Goal: Information Seeking & Learning: Understand process/instructions

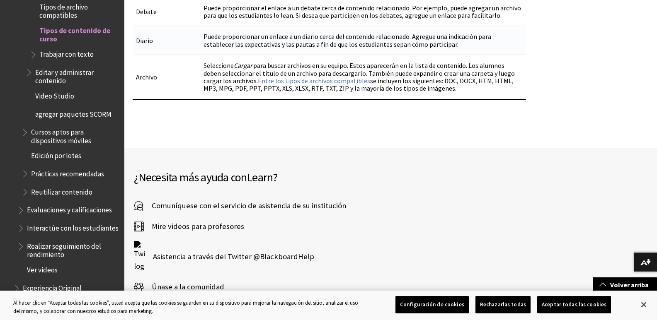
scroll to position [1243, 0]
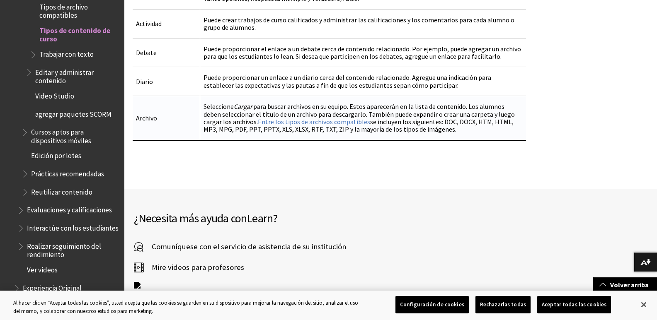
drag, startPoint x: 350, startPoint y: 98, endPoint x: 404, endPoint y: 116, distance: 56.5
click at [404, 116] on td "Seleccione Cargar para buscar archivos en su equipo. Estos aparecerán en la lis…" at bounding box center [363, 118] width 326 height 44
click at [333, 102] on td "Seleccione Cargar para buscar archivos en su equipo. Estos aparecerán en la lis…" at bounding box center [363, 118] width 326 height 44
click at [334, 96] on td "Seleccione Cargar para buscar archivos en su equipo. Estos aparecerán en la lis…" at bounding box center [363, 118] width 326 height 44
drag, startPoint x: 328, startPoint y: 96, endPoint x: 311, endPoint y: 99, distance: 16.9
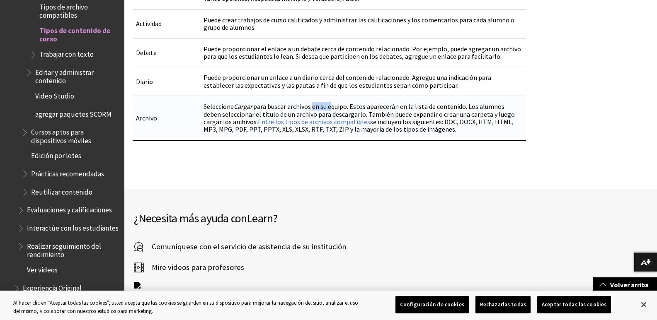
click at [311, 99] on td "Seleccione Cargar para buscar archivos en su equipo. Estos aparecerán en la lis…" at bounding box center [363, 118] width 326 height 44
click at [311, 96] on td "Seleccione Cargar para buscar archivos en su equipo. Estos aparecerán en la lis…" at bounding box center [363, 118] width 326 height 44
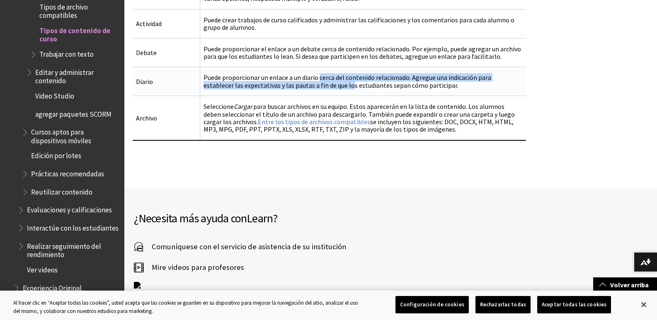
click at [318, 72] on td "Puede proporcionar un enlace a un diario cerca del contenido relacionado. Agreg…" at bounding box center [363, 81] width 326 height 29
click at [317, 85] on td "Puede proporcionar un enlace a un diario cerca del contenido relacionado. Agreg…" at bounding box center [363, 81] width 326 height 29
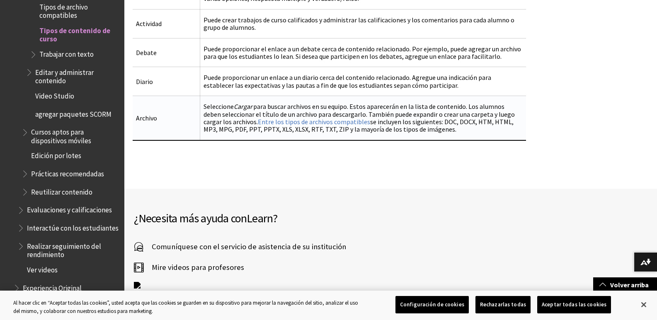
click at [315, 96] on td "Seleccione Cargar para buscar archivos en su equipo. Estos aparecerán en la lis…" at bounding box center [363, 118] width 326 height 44
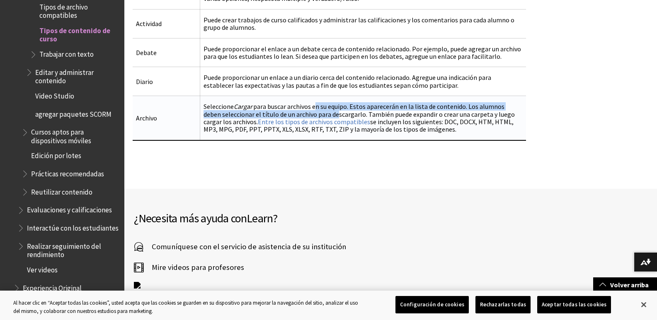
drag, startPoint x: 313, startPoint y: 105, endPoint x: 313, endPoint y: 97, distance: 7.9
click at [313, 97] on td "Seleccione Cargar para buscar archivos en su equipo. Estos aparecerán en la lis…" at bounding box center [363, 118] width 326 height 44
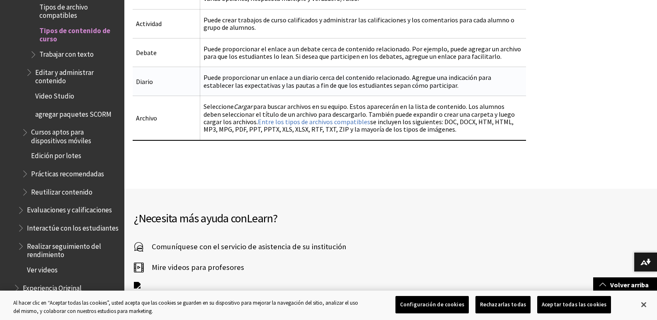
drag, startPoint x: 319, startPoint y: 63, endPoint x: 319, endPoint y: 70, distance: 7.0
click at [319, 70] on td "Puede proporcionar un enlace a un diario cerca del contenido relacionado. Agreg…" at bounding box center [363, 81] width 326 height 29
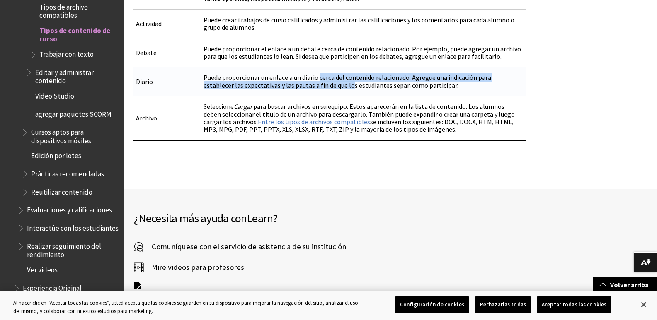
click at [319, 73] on td "Puede proporcionar un enlace a un diario cerca del contenido relacionado. Agreg…" at bounding box center [363, 81] width 326 height 29
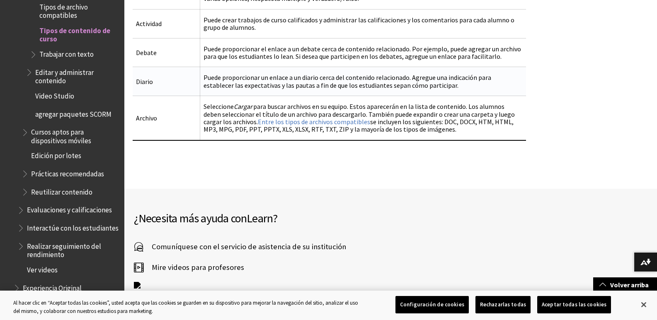
click at [314, 68] on td "Puede proporcionar un enlace a un diario cerca del contenido relacionado. Agreg…" at bounding box center [363, 81] width 326 height 29
click at [314, 71] on td "Puede proporcionar un enlace a un diario cerca del contenido relacionado. Agreg…" at bounding box center [363, 81] width 326 height 29
click at [321, 67] on td "Puede proporcionar un enlace a un diario cerca del contenido relacionado. Agreg…" at bounding box center [363, 81] width 326 height 29
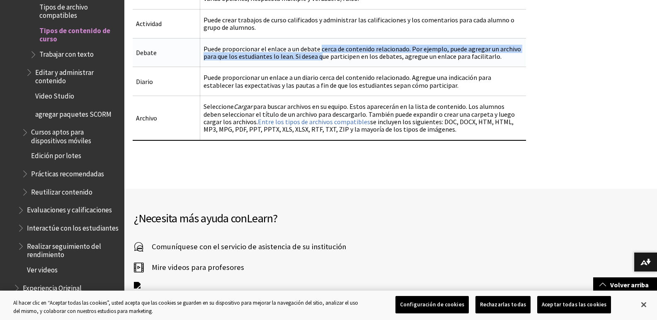
drag, startPoint x: 319, startPoint y: 34, endPoint x: 319, endPoint y: 46, distance: 12.4
click at [319, 46] on td "Puede proporcionar el enlace a un debate cerca de contenido relacionado. Por ej…" at bounding box center [363, 52] width 326 height 29
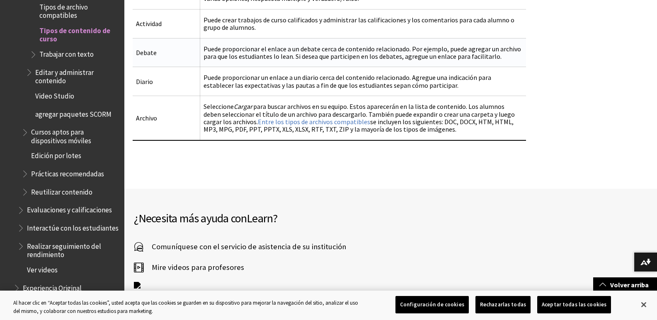
click at [331, 46] on td "Puede proporcionar el enlace a un debate cerca de contenido relacionado. Por ej…" at bounding box center [363, 52] width 326 height 29
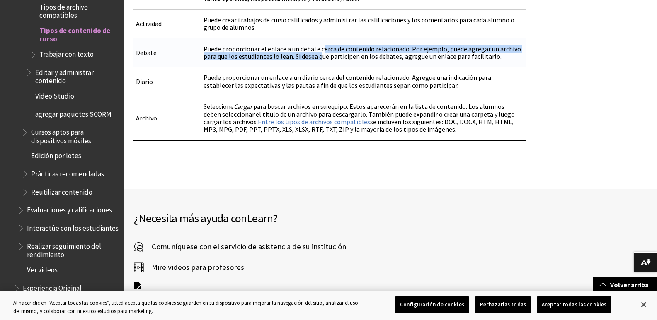
click at [321, 43] on td "Puede proporcionar el enlace a un debate cerca de contenido relacionado. Por ej…" at bounding box center [363, 52] width 326 height 29
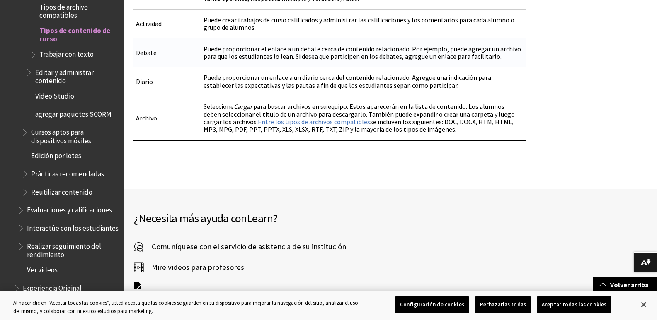
click at [333, 45] on td "Puede proporcionar el enlace a un debate cerca de contenido relacionado. Por ej…" at bounding box center [363, 52] width 326 height 29
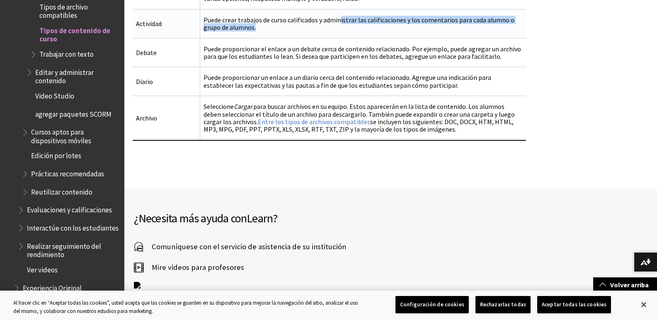
click at [338, 15] on td "Puede crear trabajos de curso calificados y administrar las calificaciones y lo…" at bounding box center [363, 23] width 326 height 29
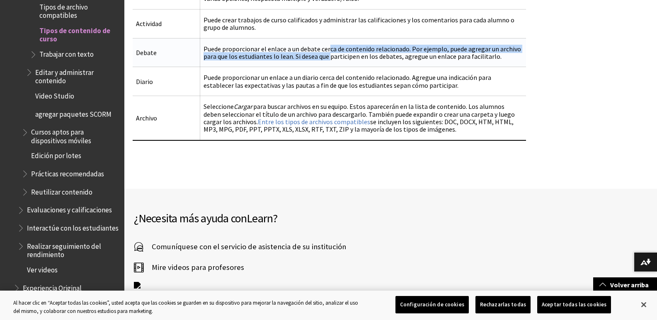
drag, startPoint x: 328, startPoint y: 34, endPoint x: 328, endPoint y: 44, distance: 9.1
click at [328, 44] on td "Puede proporcionar el enlace a un debate cerca de contenido relacionado. Por ej…" at bounding box center [363, 52] width 326 height 29
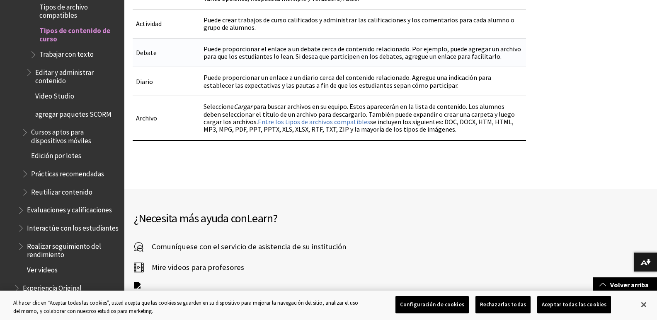
click at [358, 43] on td "Puede proporcionar el enlace a un debate cerca de contenido relacionado. Por ej…" at bounding box center [363, 52] width 326 height 29
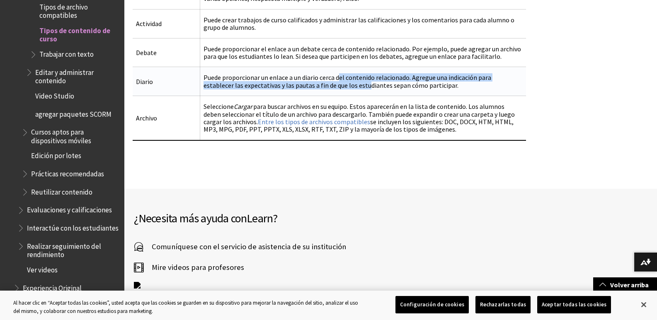
drag, startPoint x: 336, startPoint y: 67, endPoint x: 336, endPoint y: 73, distance: 6.3
click at [336, 73] on td "Puede proporcionar un enlace a un diario cerca del contenido relacionado. Agreg…" at bounding box center [363, 81] width 326 height 29
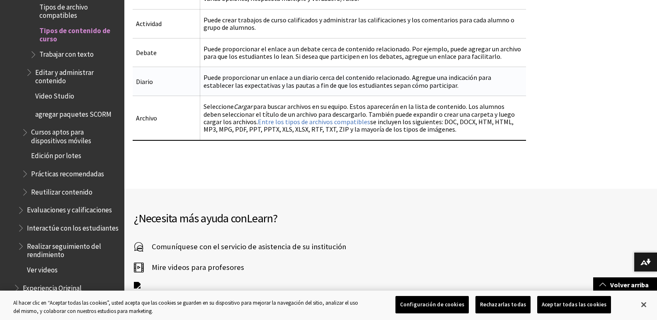
click at [357, 74] on td "Puede proporcionar un enlace a un diario cerca del contenido relacionado. Agreg…" at bounding box center [363, 81] width 326 height 29
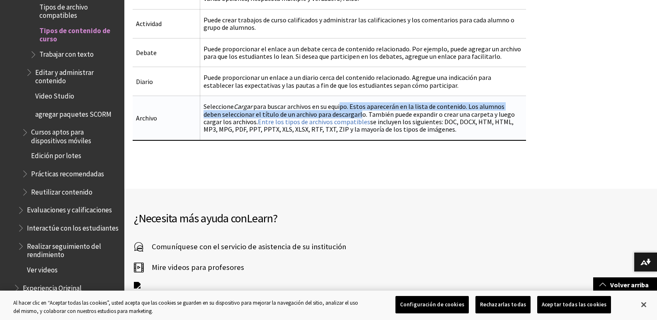
drag, startPoint x: 338, startPoint y: 97, endPoint x: 337, endPoint y: 101, distance: 4.2
click at [337, 101] on td "Seleccione Cargar para buscar archivos en su equipo. Estos aparecerán en la lis…" at bounding box center [363, 118] width 326 height 44
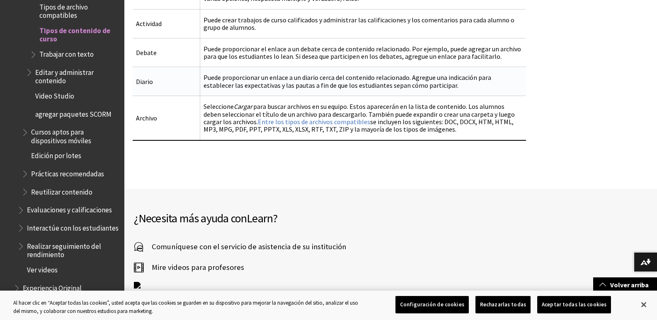
click at [337, 78] on td "Puede proporcionar un enlace a un diario cerca del contenido relacionado. Agreg…" at bounding box center [363, 81] width 326 height 29
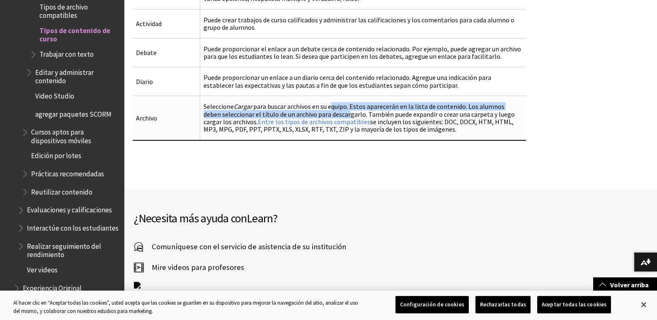
drag, startPoint x: 327, startPoint y: 97, endPoint x: 326, endPoint y: 103, distance: 6.8
click at [326, 103] on td "Seleccione Cargar para buscar archivos en su equipo. Estos aparecerán en la lis…" at bounding box center [363, 118] width 326 height 44
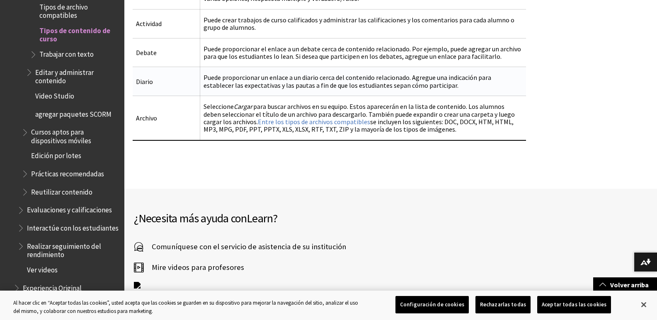
click at [339, 71] on td "Puede proporcionar un enlace a un diario cerca del contenido relacionado. Agreg…" at bounding box center [363, 81] width 326 height 29
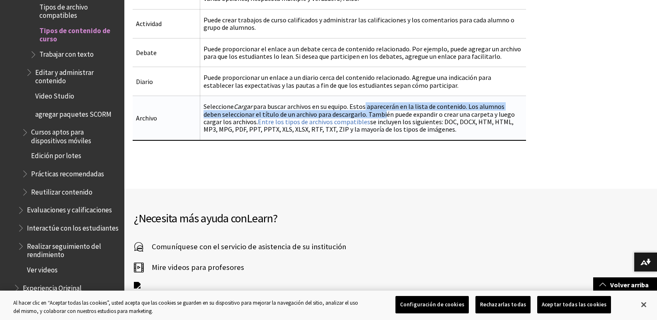
drag, startPoint x: 360, startPoint y: 96, endPoint x: 359, endPoint y: 104, distance: 8.4
click at [359, 104] on td "Seleccione Cargar para buscar archivos en su equipo. Estos aparecerán en la lis…" at bounding box center [363, 118] width 326 height 44
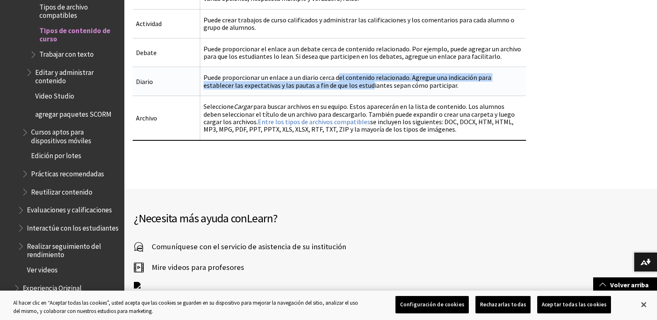
drag, startPoint x: 337, startPoint y: 68, endPoint x: 339, endPoint y: 75, distance: 7.2
click at [339, 75] on td "Puede proporcionar un enlace a un diario cerca del contenido relacionado. Agreg…" at bounding box center [363, 81] width 326 height 29
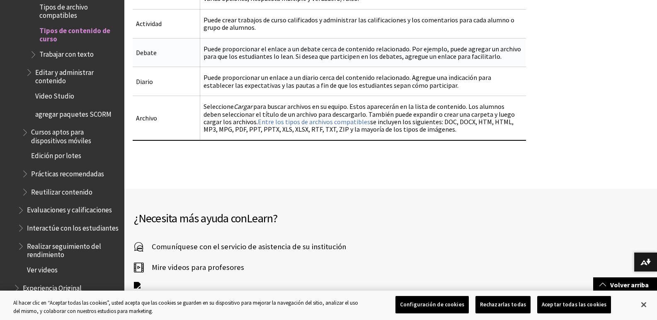
click at [331, 54] on td "Puede proporcionar el enlace a un debate cerca de contenido relacionado. Por ej…" at bounding box center [363, 52] width 326 height 29
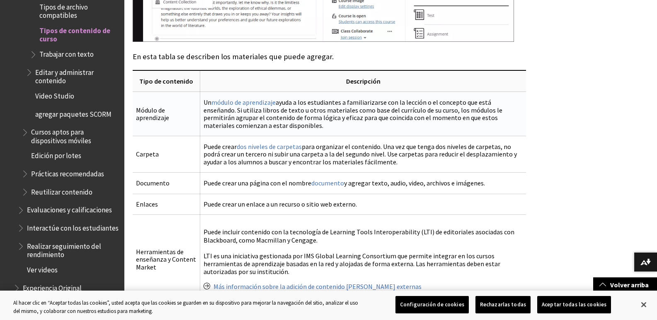
scroll to position [829, 0]
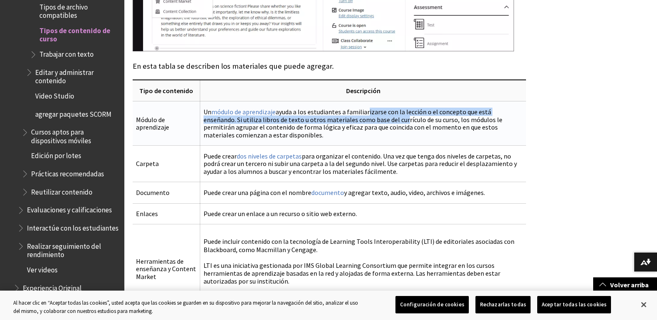
click at [367, 107] on td "Un módulo de aprendizaje ayuda a los estudiantes a familiarizarse con la lecció…" at bounding box center [363, 124] width 326 height 44
click at [365, 102] on td "Un módulo de aprendizaje ayuda a los estudiantes a familiarizarse con la lecció…" at bounding box center [363, 124] width 326 height 44
click at [336, 108] on td "Un módulo de aprendizaje ayuda a los estudiantes a familiarizarse con la lecció…" at bounding box center [363, 124] width 326 height 44
drag, startPoint x: 337, startPoint y: 101, endPoint x: 336, endPoint y: 108, distance: 7.1
click at [336, 108] on td "Un módulo de aprendizaje ayuda a los estudiantes a familiarizarse con la lecció…" at bounding box center [363, 124] width 326 height 44
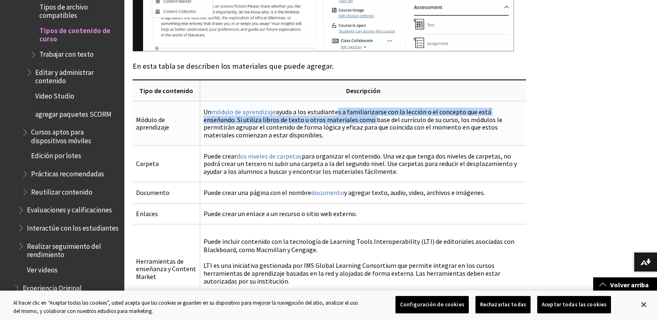
drag, startPoint x: 336, startPoint y: 103, endPoint x: 333, endPoint y: 113, distance: 10.1
click at [333, 113] on td "Un módulo de aprendizaje ayuda a los estudiantes a familiarizarse con la lecció…" at bounding box center [363, 124] width 326 height 44
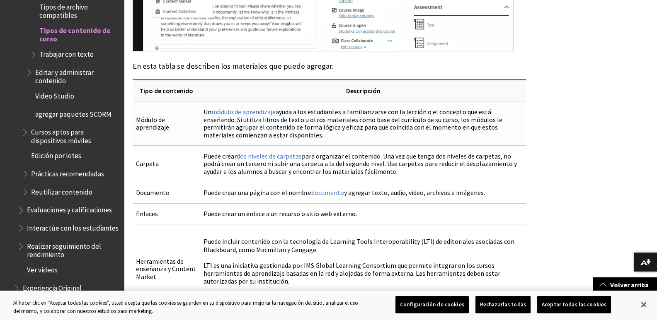
click at [333, 116] on td "Un módulo de aprendizaje ayuda a los estudiantes a familiarizarse con la lecció…" at bounding box center [363, 124] width 326 height 44
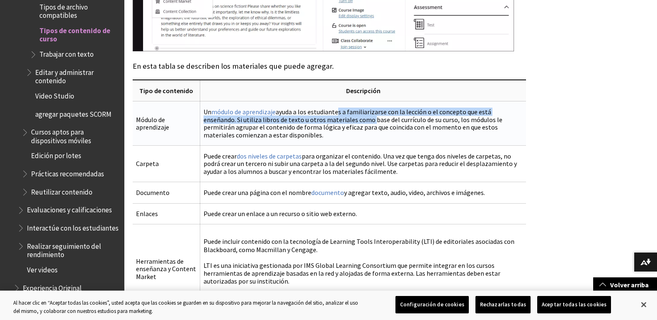
drag, startPoint x: 334, startPoint y: 102, endPoint x: 334, endPoint y: 109, distance: 7.9
click at [334, 109] on td "Un módulo de aprendizaje ayuda a los estudiantes a familiarizarse con la lecció…" at bounding box center [363, 124] width 326 height 44
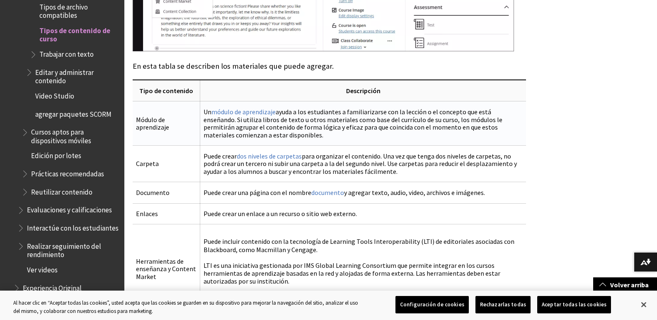
click at [348, 108] on td "Un módulo de aprendizaje ayuda a los estudiantes a familiarizarse con la lecció…" at bounding box center [363, 124] width 326 height 44
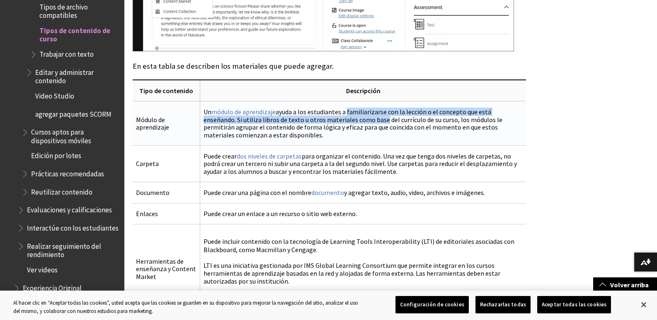
drag, startPoint x: 345, startPoint y: 99, endPoint x: 344, endPoint y: 108, distance: 9.6
click at [344, 108] on td "Un módulo de aprendizaje ayuda a los estudiantes a familiarizarse con la lecció…" at bounding box center [363, 124] width 326 height 44
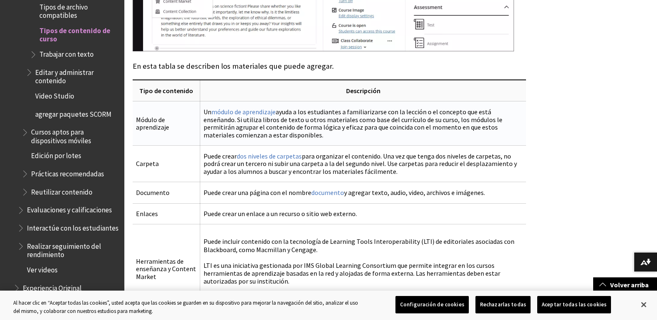
click at [383, 113] on td "Un módulo de aprendizaje ayuda a los estudiantes a familiarizarse con la lecció…" at bounding box center [363, 124] width 326 height 44
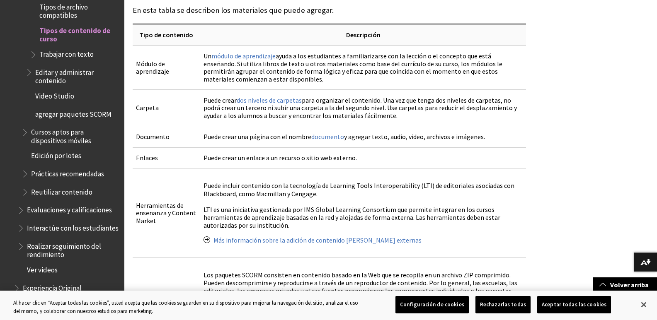
scroll to position [870, 0]
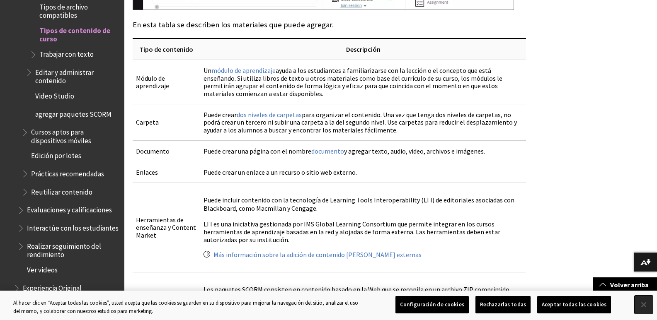
click at [640, 305] on button "Cerrar" at bounding box center [643, 305] width 18 height 18
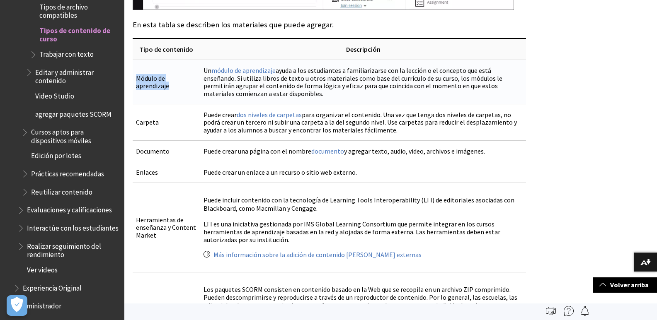
drag, startPoint x: 138, startPoint y: 68, endPoint x: 169, endPoint y: 74, distance: 31.3
click at [169, 74] on td "Módulo de aprendizaje" at bounding box center [167, 82] width 68 height 44
copy td "Módulo de aprendizaje"
drag, startPoint x: 136, startPoint y: 109, endPoint x: 162, endPoint y: 115, distance: 27.1
click at [162, 115] on td "Carpeta" at bounding box center [167, 122] width 68 height 36
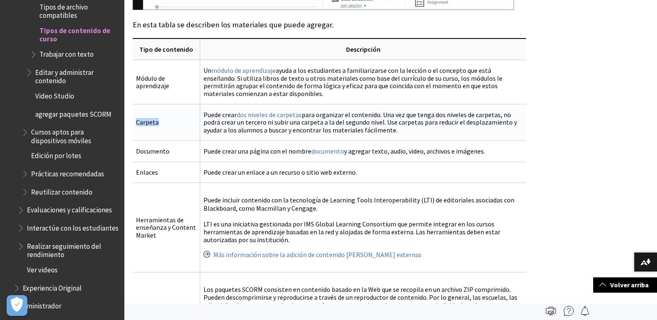
copy td "Carpeta"
drag, startPoint x: 137, startPoint y: 140, endPoint x: 183, endPoint y: 140, distance: 46.0
click at [183, 141] on td "Documento" at bounding box center [167, 151] width 68 height 21
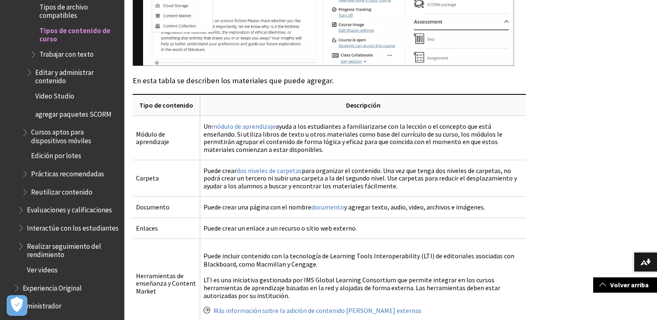
scroll to position [829, 0]
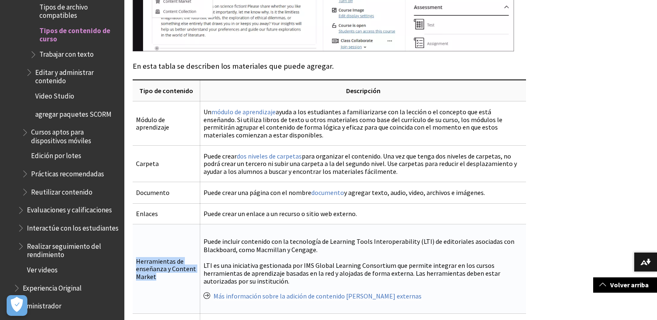
drag, startPoint x: 136, startPoint y: 250, endPoint x: 156, endPoint y: 269, distance: 27.8
click at [156, 269] on td "Herramientas de enseñanza y Content Market" at bounding box center [167, 269] width 68 height 89
drag, startPoint x: 136, startPoint y: 249, endPoint x: 155, endPoint y: 269, distance: 27.6
click at [155, 269] on td "Herramientas de enseñanza y Content Market" at bounding box center [167, 269] width 68 height 89
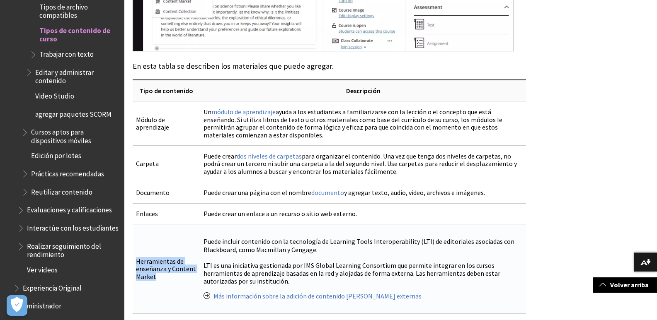
copy td "Herramientas de enseñanza y Content Market"
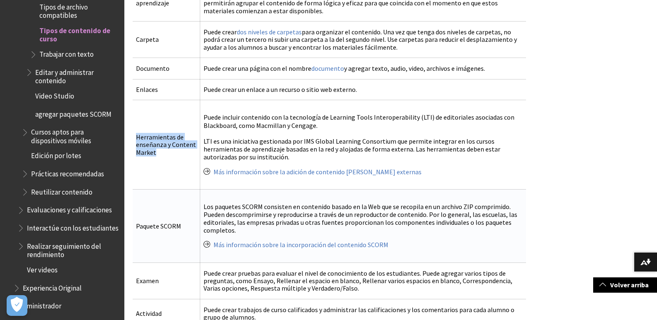
scroll to position [994, 0]
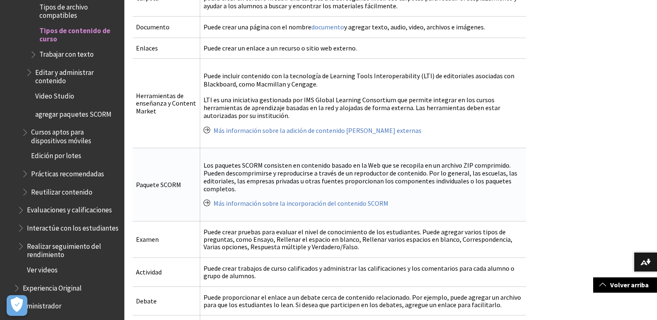
click at [179, 185] on td "Paquete SCORM" at bounding box center [167, 184] width 68 height 73
drag, startPoint x: 133, startPoint y: 173, endPoint x: 193, endPoint y: 174, distance: 59.3
click at [193, 174] on td "Paquete SCORM" at bounding box center [167, 184] width 68 height 73
copy td "Paquete SCORM"
drag, startPoint x: 135, startPoint y: 229, endPoint x: 153, endPoint y: 230, distance: 17.8
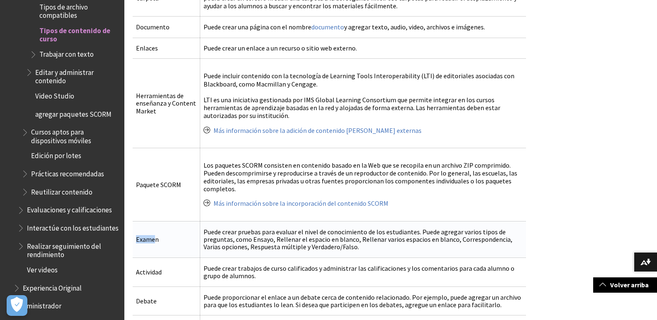
click at [153, 230] on td "Examen" at bounding box center [167, 239] width 68 height 36
click at [163, 234] on td "Examen" at bounding box center [167, 239] width 68 height 36
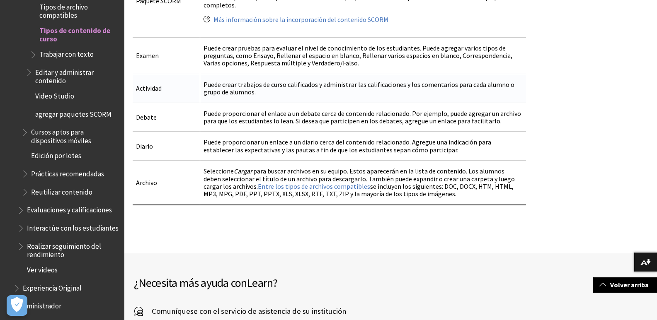
scroll to position [1160, 0]
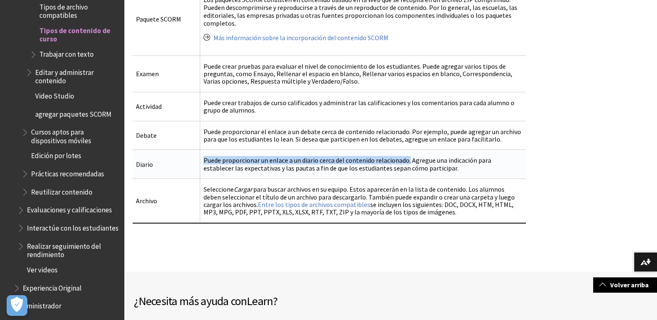
drag, startPoint x: 203, startPoint y: 150, endPoint x: 407, endPoint y: 148, distance: 204.3
click at [407, 150] on td "Puede proporcionar un enlace a un diario cerca del contenido relacionado. Agreg…" at bounding box center [363, 164] width 326 height 29
copy td "Puede proporcionar un enlace a un diario cerca del contenido relacionado."
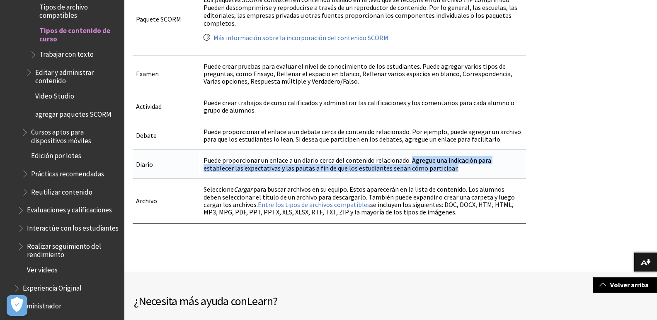
drag, startPoint x: 409, startPoint y: 150, endPoint x: 420, endPoint y: 160, distance: 14.9
click at [420, 160] on td "Puede proporcionar un enlace a un diario cerca del contenido relacionado. Agreg…" at bounding box center [363, 164] width 326 height 29
copy td "Agregue una indicación para establecer las expectativas y las pautas a fin de q…"
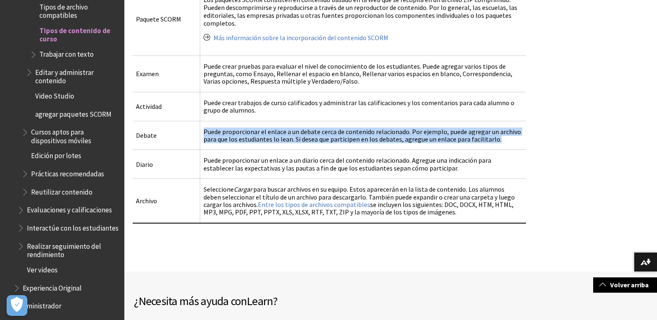
drag, startPoint x: 202, startPoint y: 121, endPoint x: 526, endPoint y: 134, distance: 323.9
copy td "Puede proporcionar el enlace a un debate cerca de contenido relacionado. Por ej…"
drag, startPoint x: 201, startPoint y: 178, endPoint x: 227, endPoint y: 194, distance: 29.8
click at [227, 194] on td "Seleccione Cargar para buscar archivos en su equipo. Estos aparecerán en la lis…" at bounding box center [363, 201] width 326 height 44
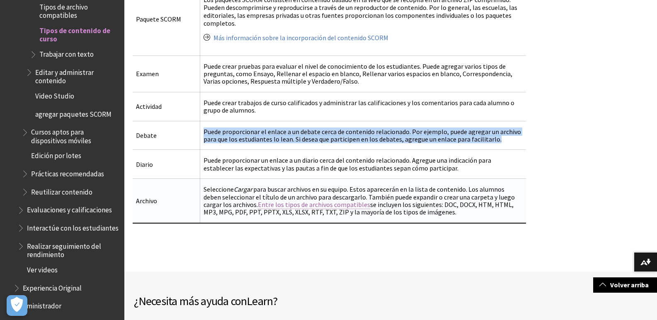
copy td "Seleccione Cargar para buscar archivos en su equipo. Estos aparecerán en la lis…"
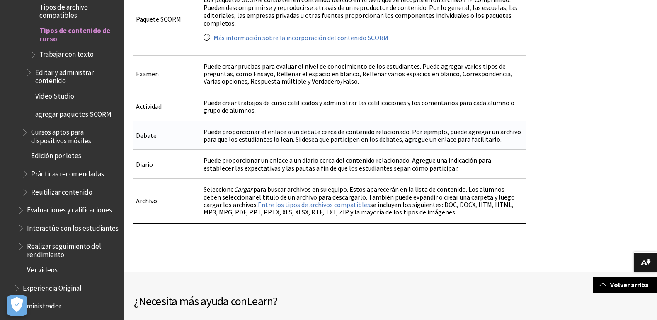
click at [186, 128] on td "Debate" at bounding box center [167, 135] width 68 height 29
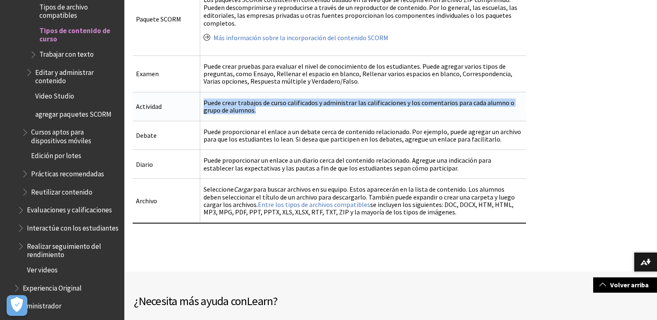
drag, startPoint x: 203, startPoint y: 92, endPoint x: 271, endPoint y: 105, distance: 69.2
click at [271, 105] on td "Puede crear trabajos de curso calificados y administrar las calificaciones y lo…" at bounding box center [363, 106] width 326 height 29
copy td "Puede crear trabajos de curso calificados y administrar las calificaciones y lo…"
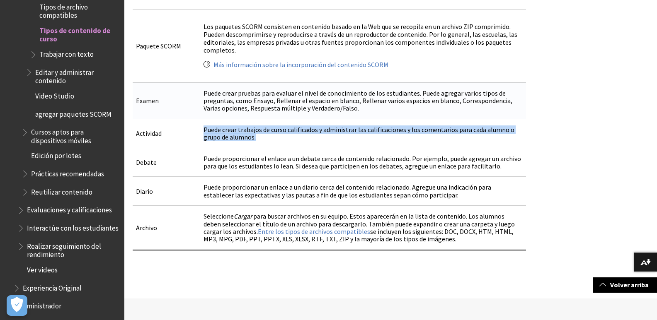
scroll to position [1119, 0]
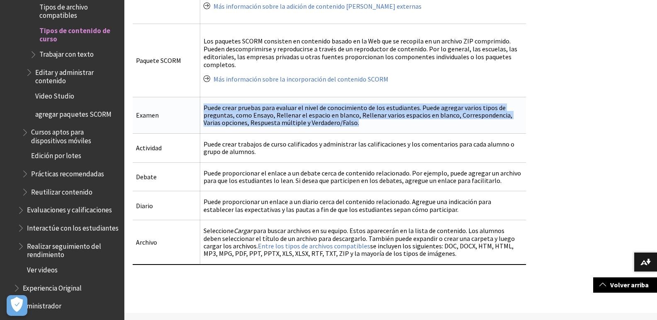
drag, startPoint x: 203, startPoint y: 97, endPoint x: 354, endPoint y: 121, distance: 153.5
click at [354, 121] on td "Puede crear pruebas para evaluar el nivel de conocimiento de los estudiantes. P…" at bounding box center [363, 115] width 326 height 36
copy td "Puede crear pruebas para evaluar el nivel de conocimiento de los estudiantes. P…"
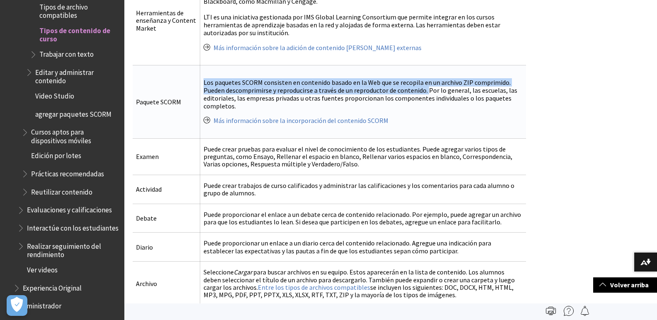
drag, startPoint x: 201, startPoint y: 72, endPoint x: 426, endPoint y: 76, distance: 224.2
click at [426, 76] on td "Los paquetes SCORM consisten en contenido basado en la Web que se recopila en u…" at bounding box center [363, 101] width 326 height 73
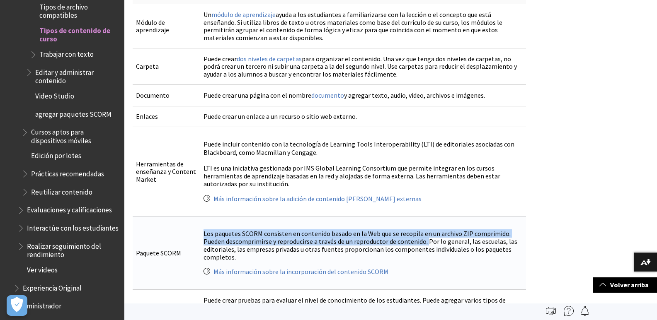
scroll to position [912, 0]
